Goal: Task Accomplishment & Management: Use online tool/utility

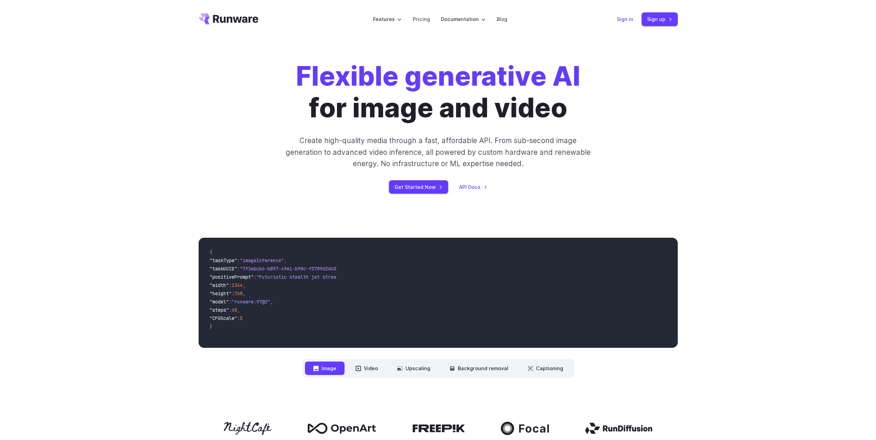
click at [624, 21] on link "Sign in" at bounding box center [625, 19] width 17 height 8
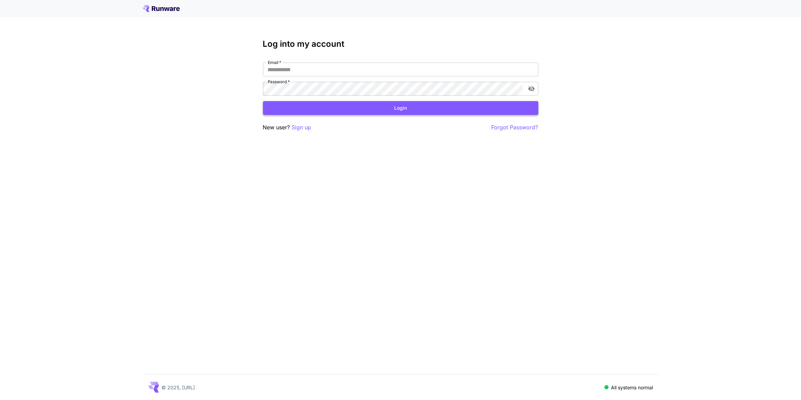
type input "**********"
click at [343, 107] on button "Login" at bounding box center [400, 108] width 275 height 14
